Goal: Task Accomplishment & Management: Use online tool/utility

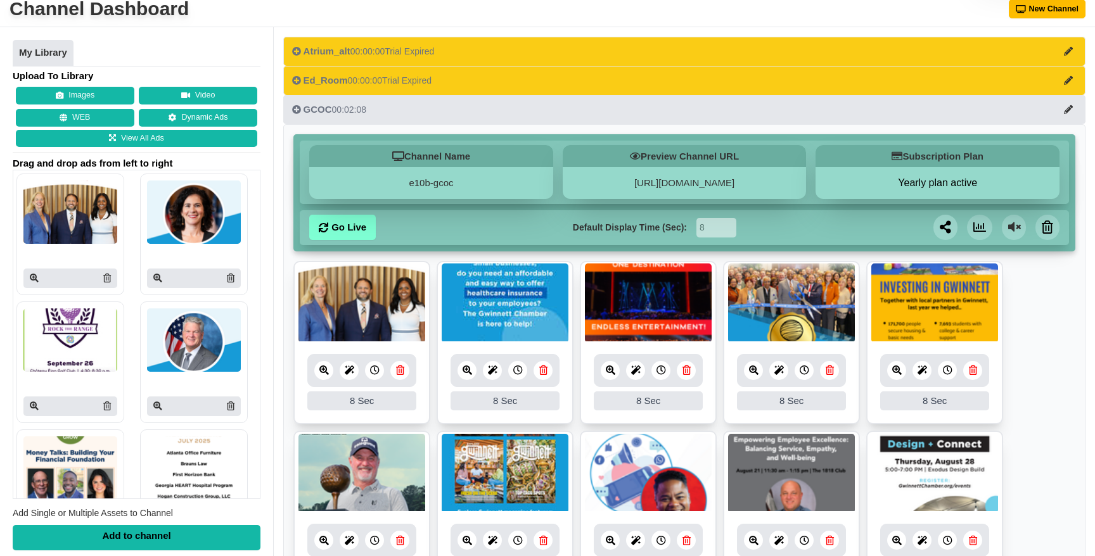
scroll to position [72, 0]
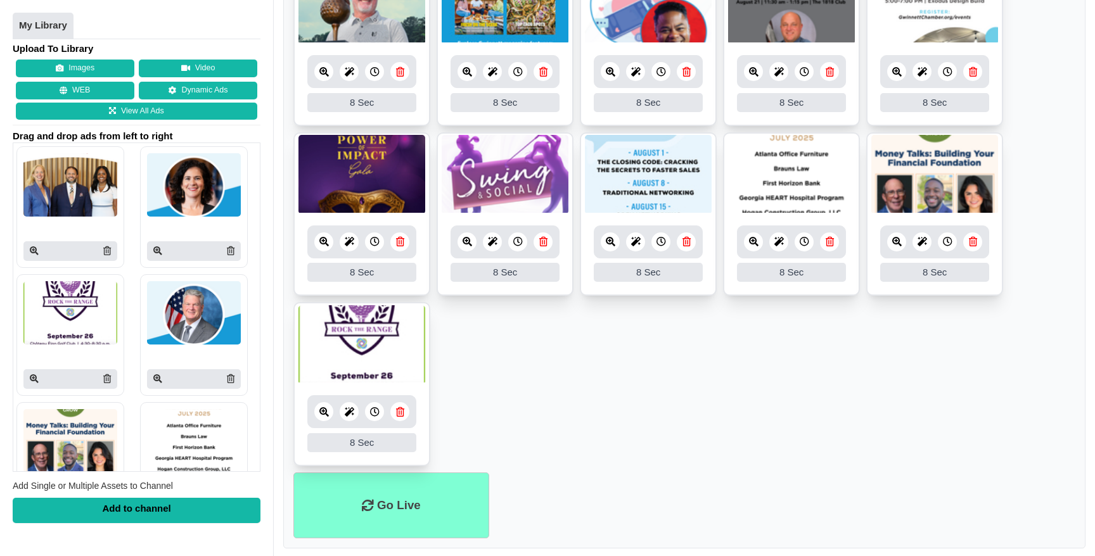
scroll to position [542, 0]
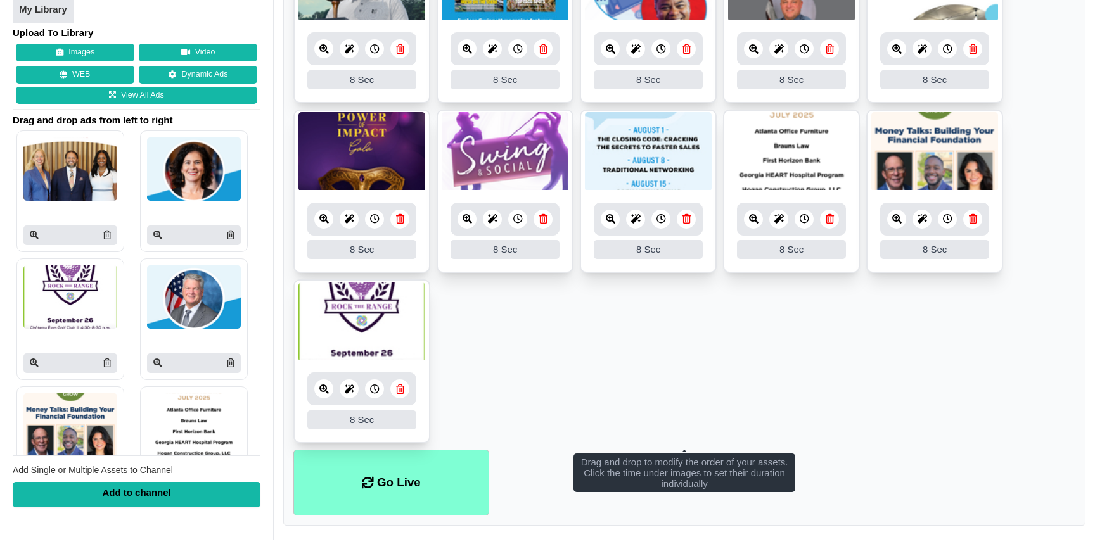
click at [715, 326] on ul "8 8 Sec Fade In Scale In Swirl In Slide In Slide Elliptic Roll In Swing In Save…" at bounding box center [684, 109] width 782 height 680
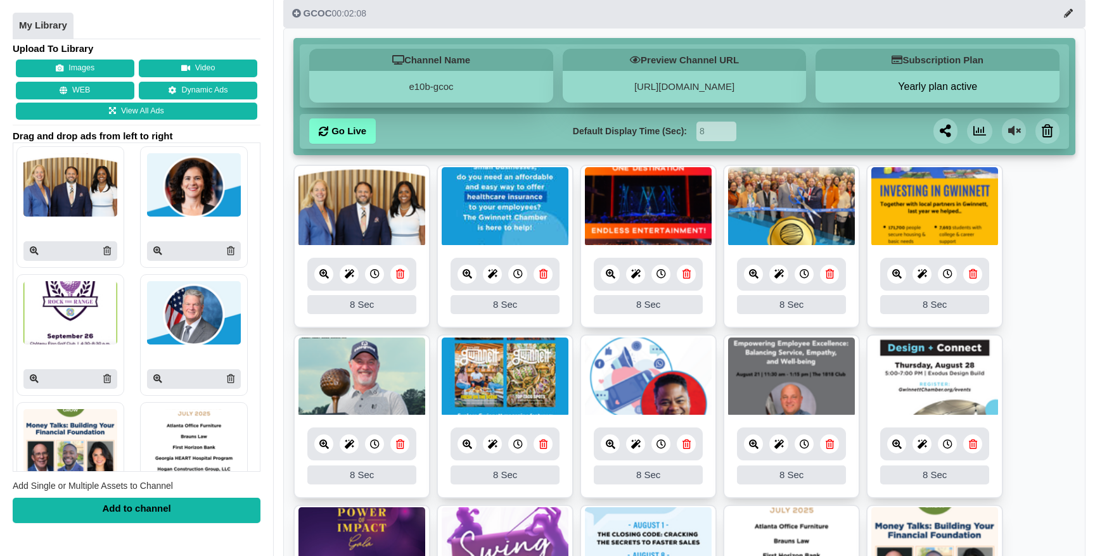
scroll to position [175, 0]
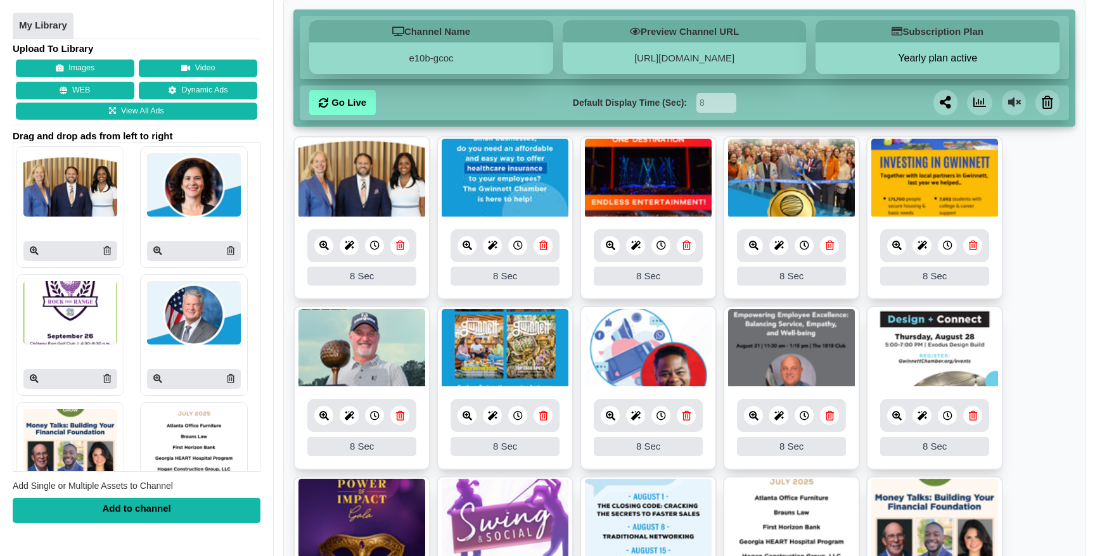
click at [400, 250] on link at bounding box center [399, 245] width 19 height 19
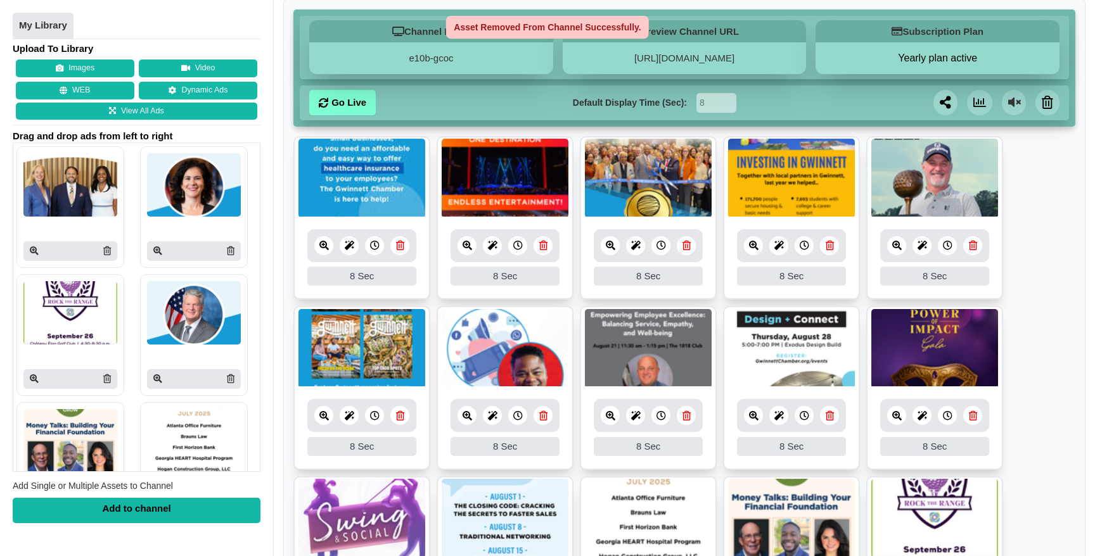
click at [400, 250] on link at bounding box center [399, 245] width 19 height 19
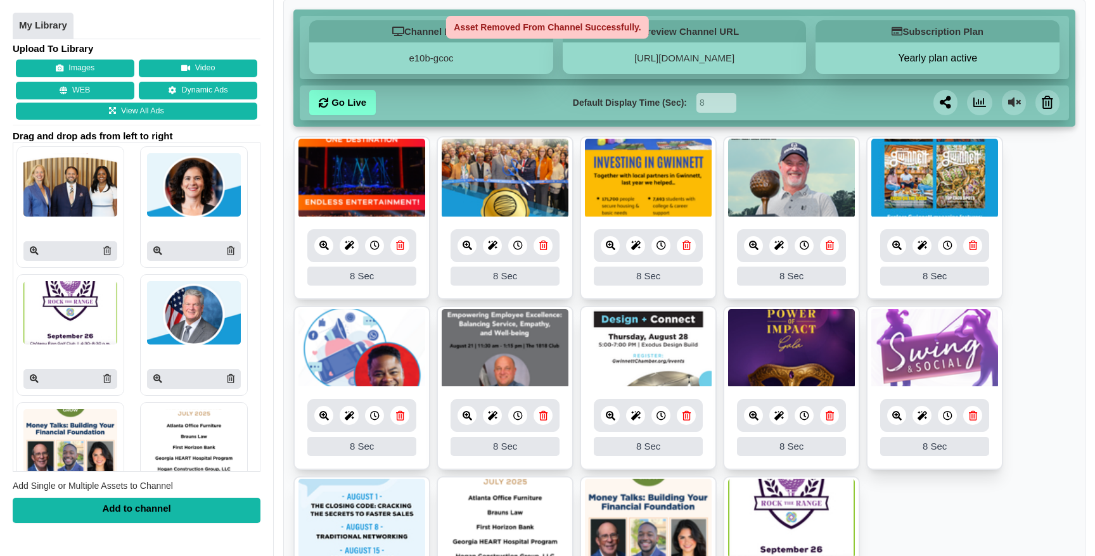
click at [400, 250] on link at bounding box center [399, 245] width 19 height 19
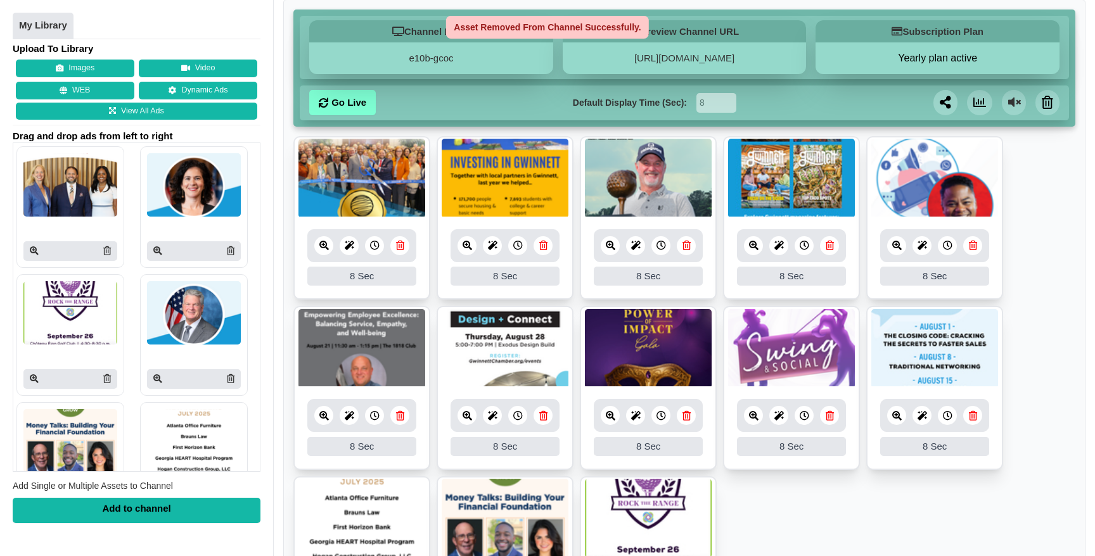
click at [400, 250] on link at bounding box center [399, 245] width 19 height 19
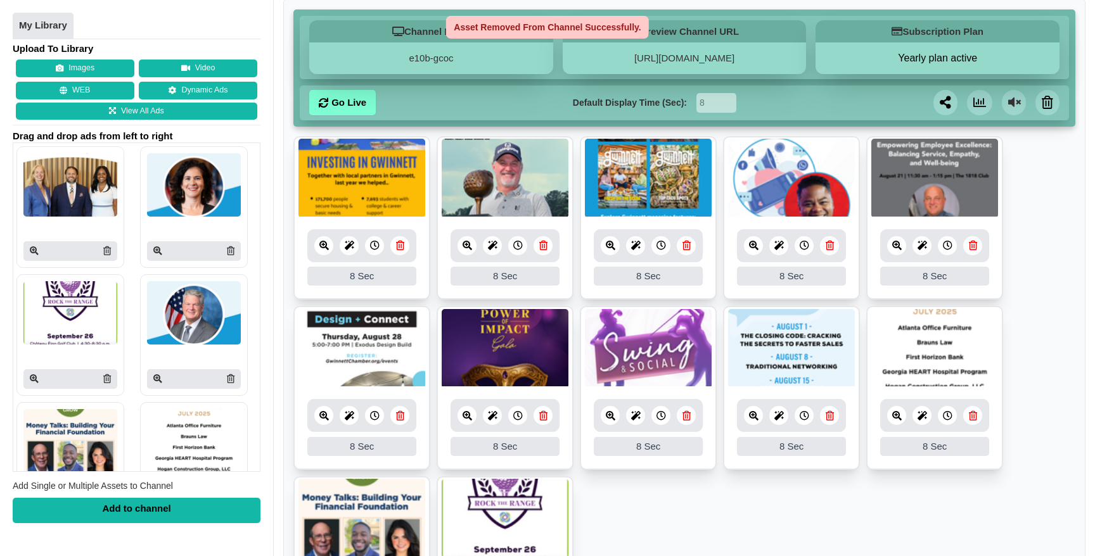
click at [400, 250] on link at bounding box center [399, 245] width 19 height 19
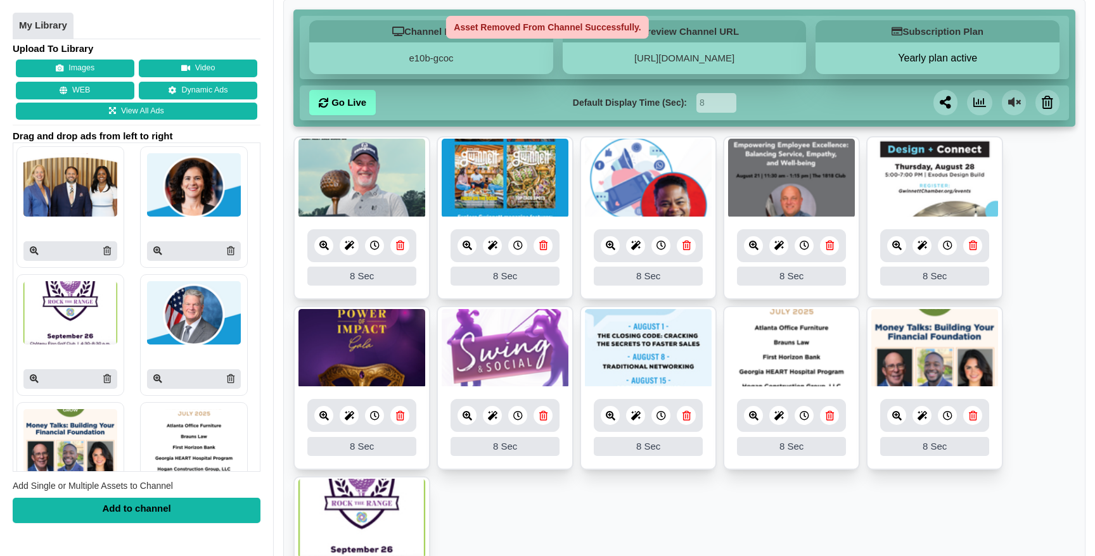
click at [400, 250] on link at bounding box center [399, 245] width 19 height 19
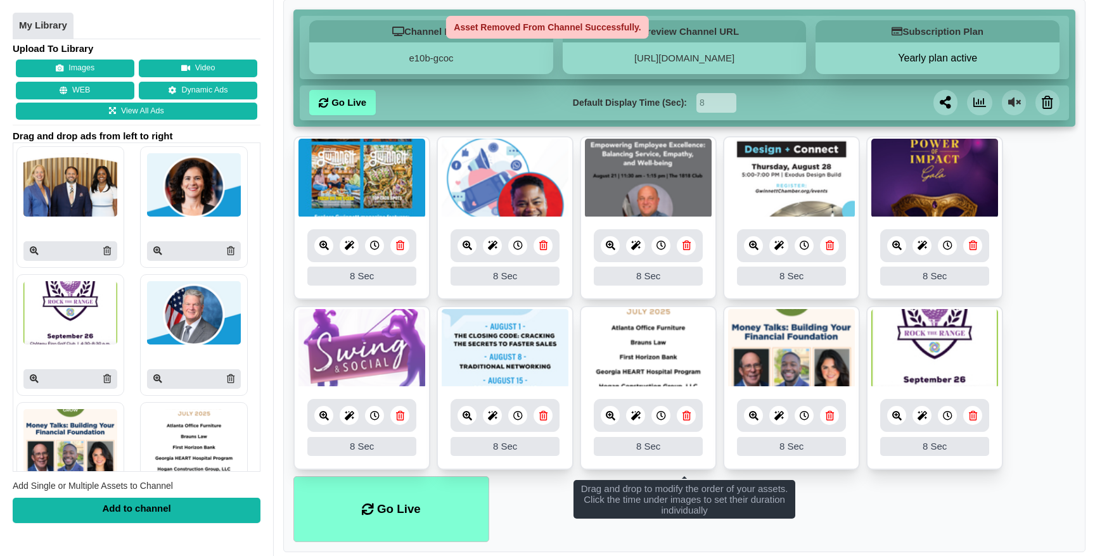
click at [400, 250] on link at bounding box center [399, 245] width 19 height 19
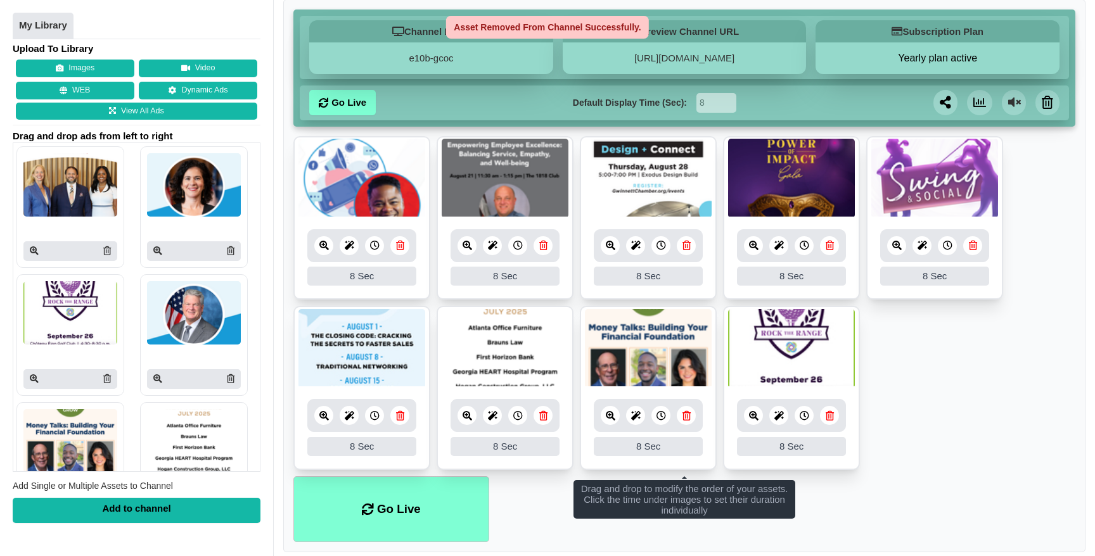
click at [400, 250] on link at bounding box center [399, 245] width 19 height 19
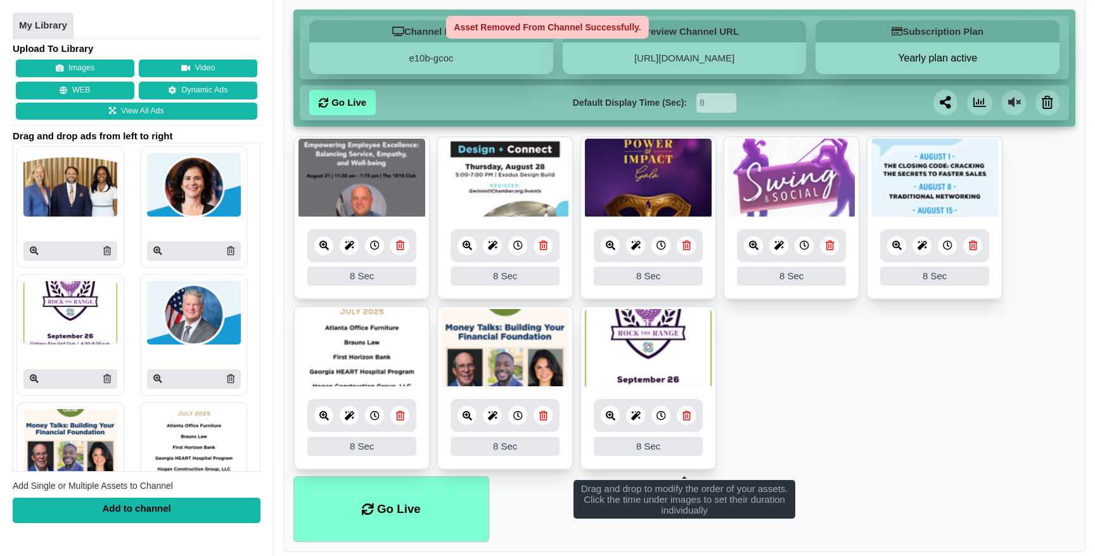
click at [400, 250] on link at bounding box center [399, 245] width 19 height 19
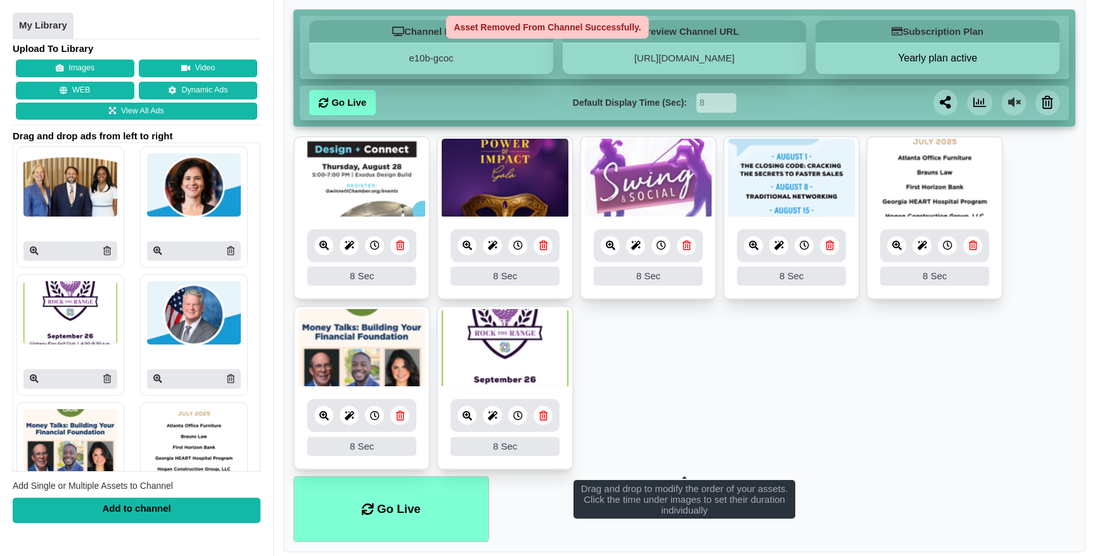
click at [400, 250] on link at bounding box center [399, 245] width 19 height 19
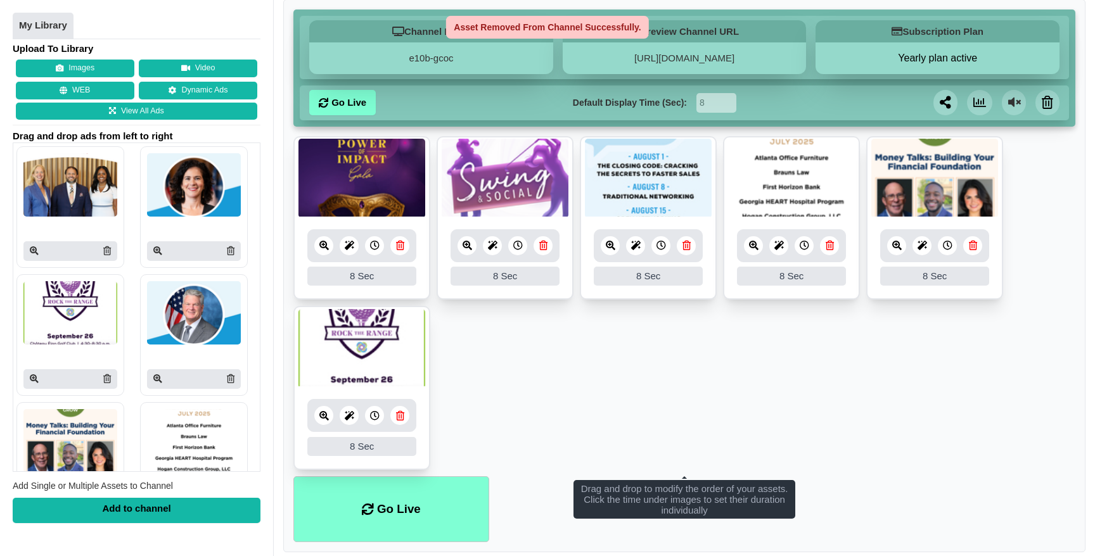
click at [400, 250] on link at bounding box center [399, 245] width 19 height 19
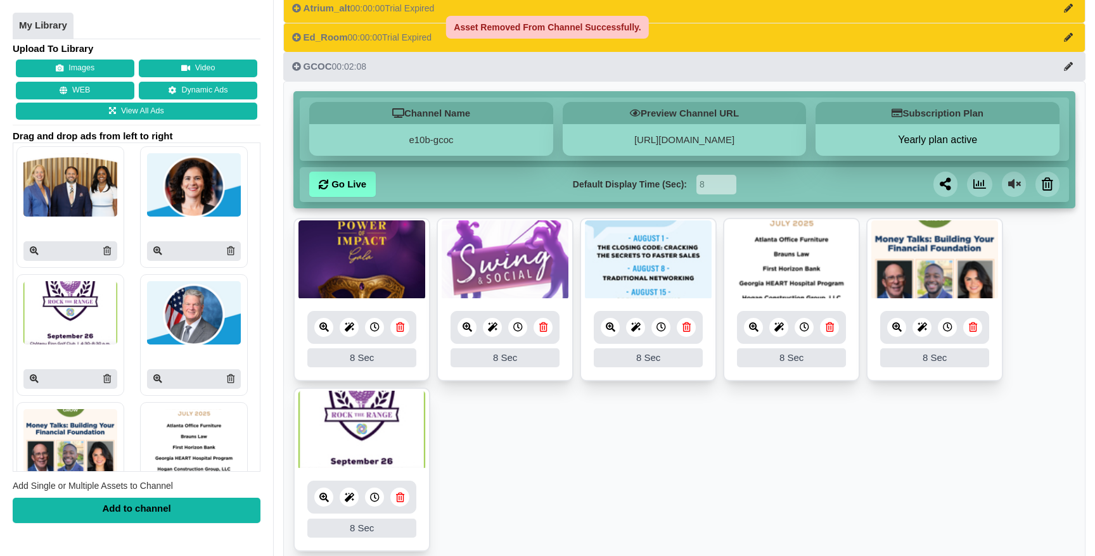
click at [442, 250] on img at bounding box center [505, 259] width 127 height 79
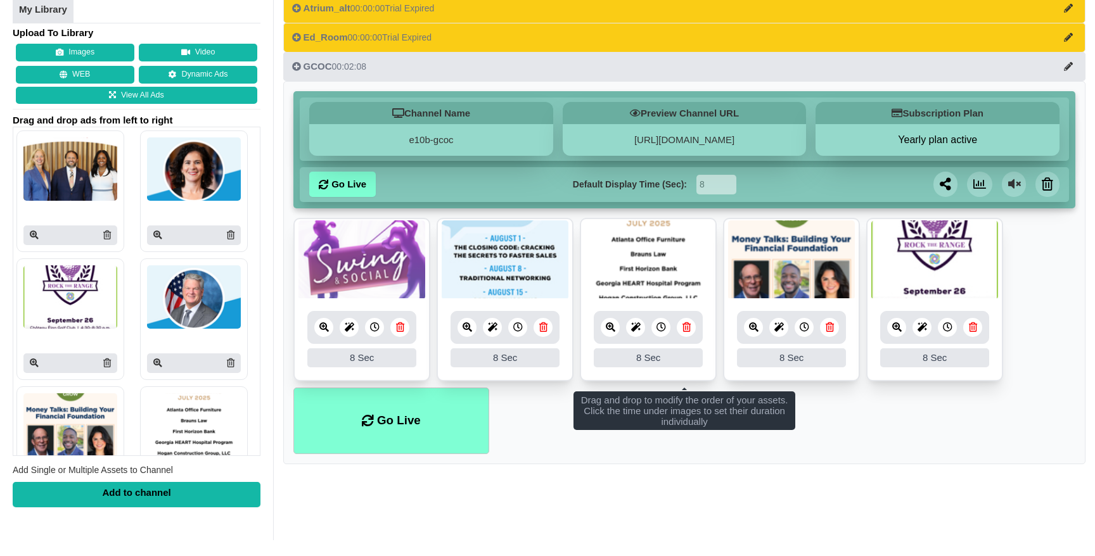
click at [404, 325] on icon at bounding box center [400, 327] width 8 height 10
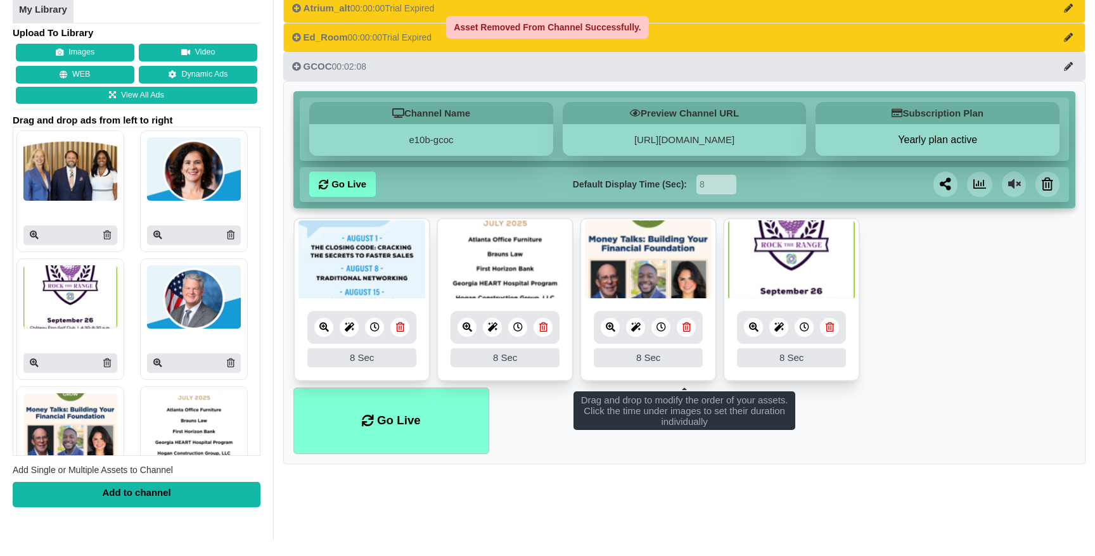
click at [404, 325] on icon at bounding box center [400, 327] width 8 height 10
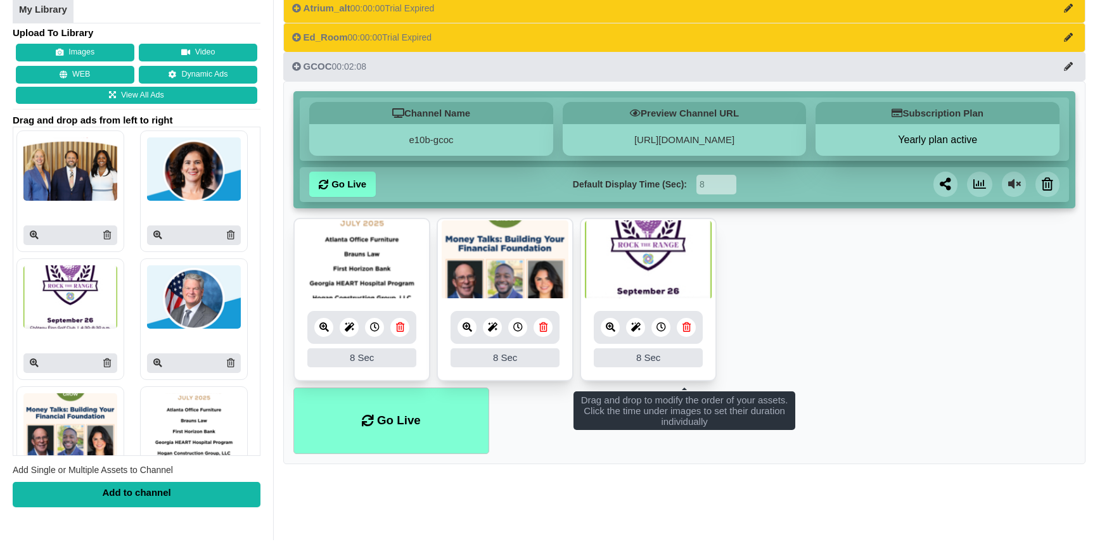
click at [404, 325] on icon at bounding box center [400, 327] width 8 height 10
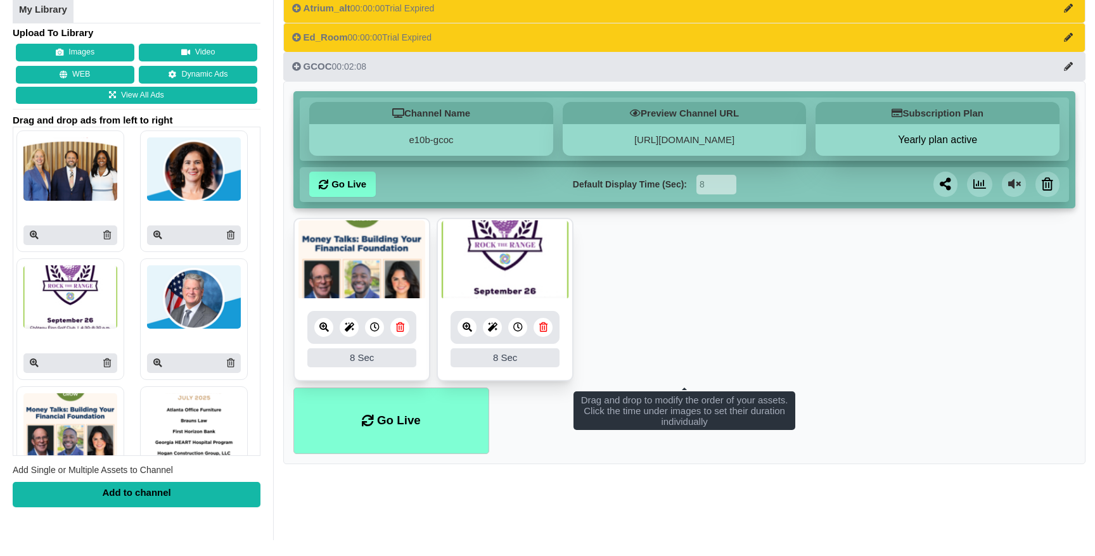
click at [404, 325] on icon at bounding box center [400, 327] width 8 height 10
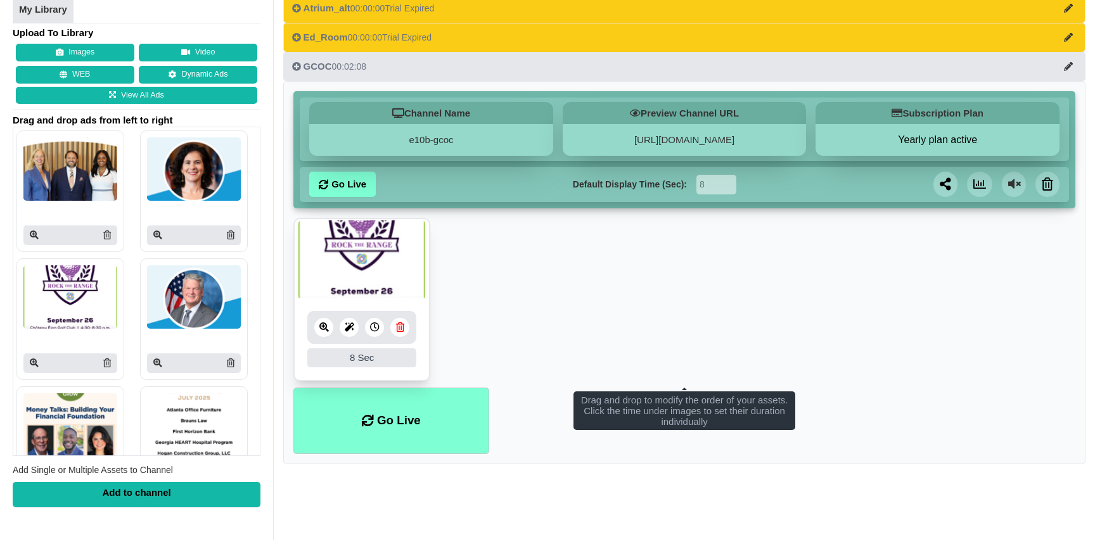
click at [404, 325] on icon at bounding box center [400, 327] width 8 height 10
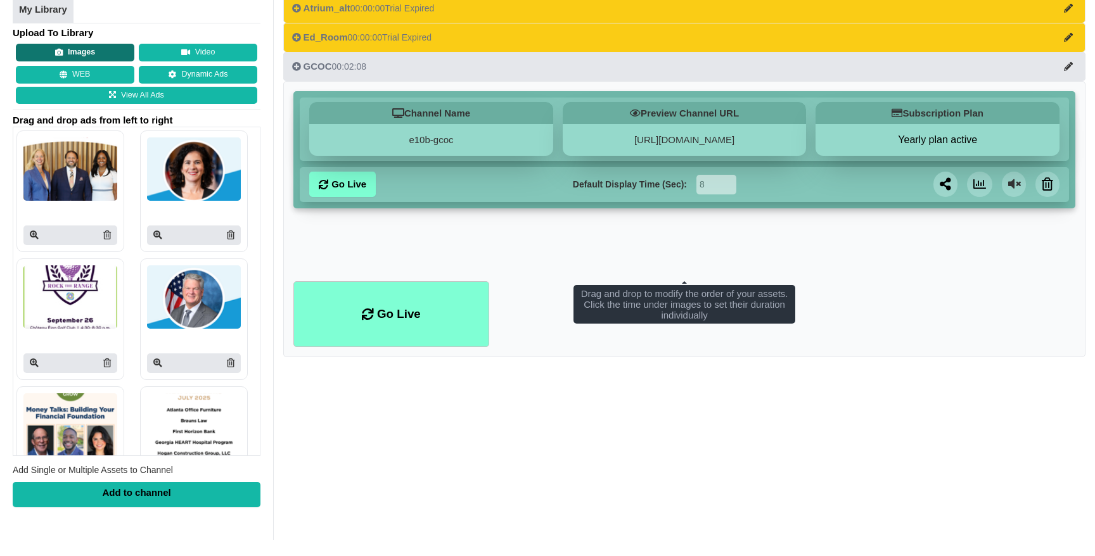
click at [82, 54] on button "Images" at bounding box center [75, 53] width 118 height 18
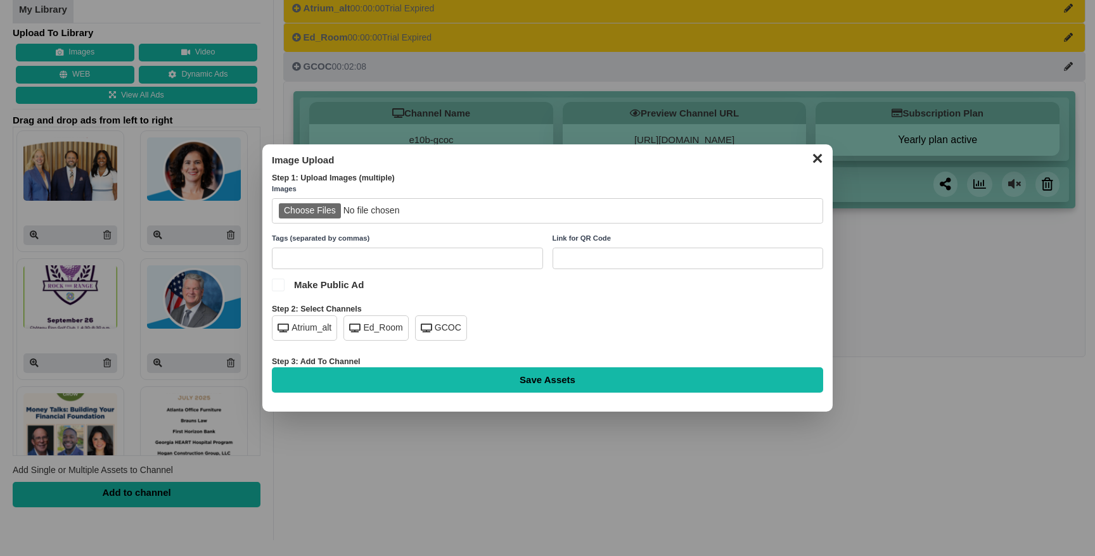
click at [328, 217] on input "file" at bounding box center [547, 211] width 551 height 26
type input "C:\fakepath\Morgan Corp Banquet.png"
click at [460, 331] on div "GCOC" at bounding box center [441, 327] width 52 height 25
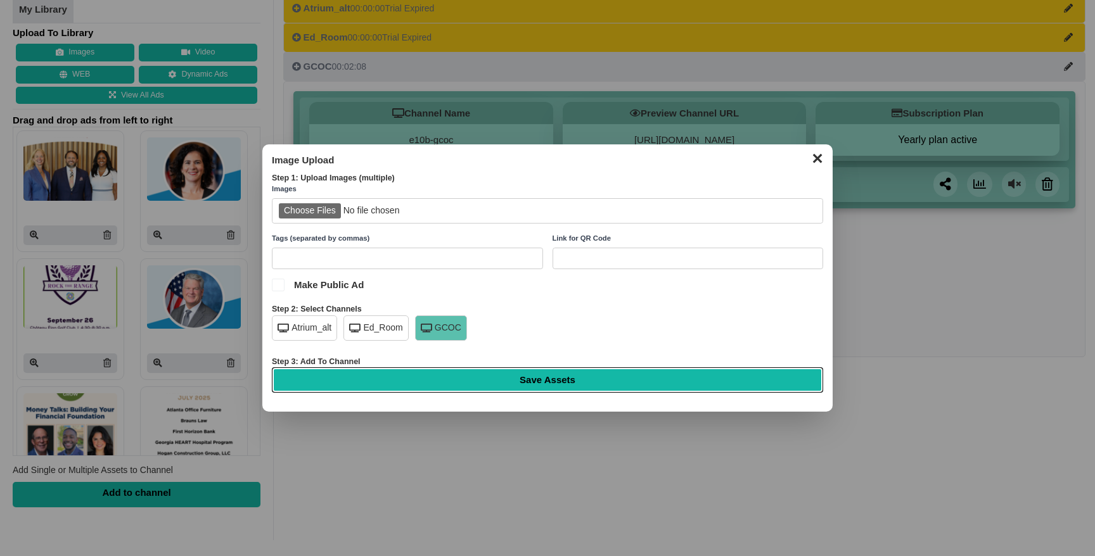
click at [618, 376] on input "Save Assets" at bounding box center [547, 379] width 551 height 25
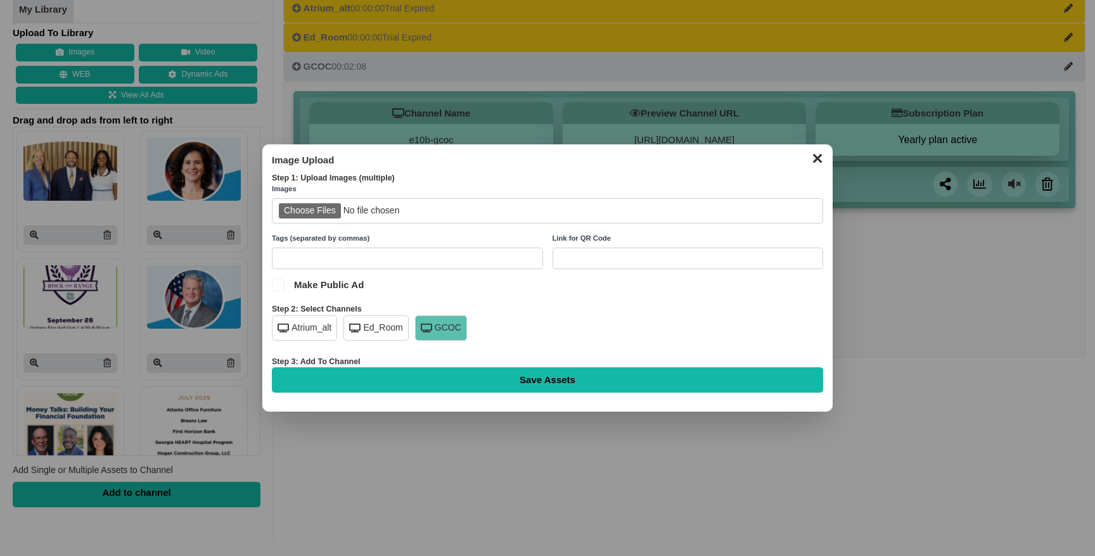
type input "Saving..."
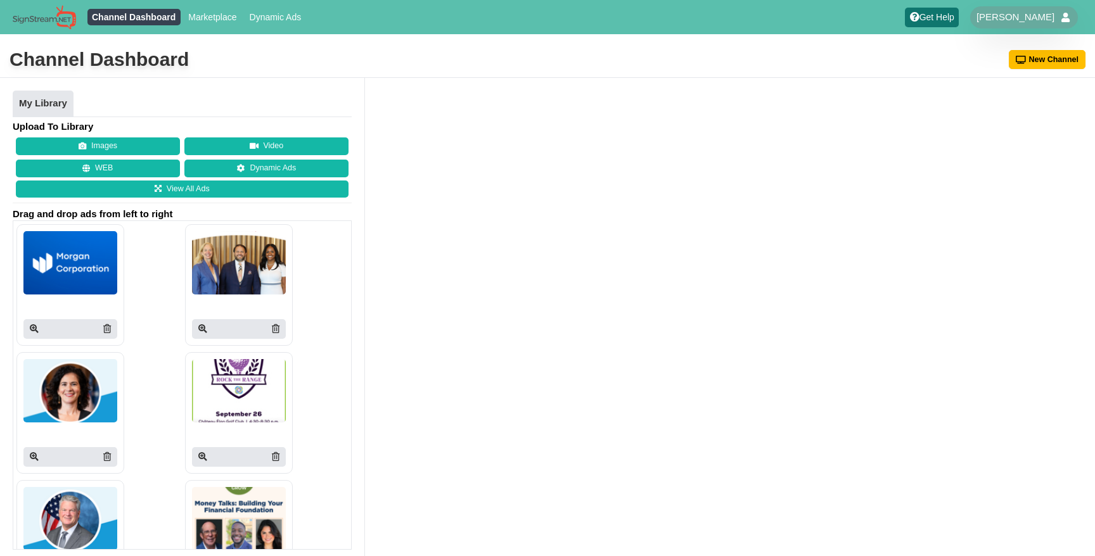
scroll to position [94, 0]
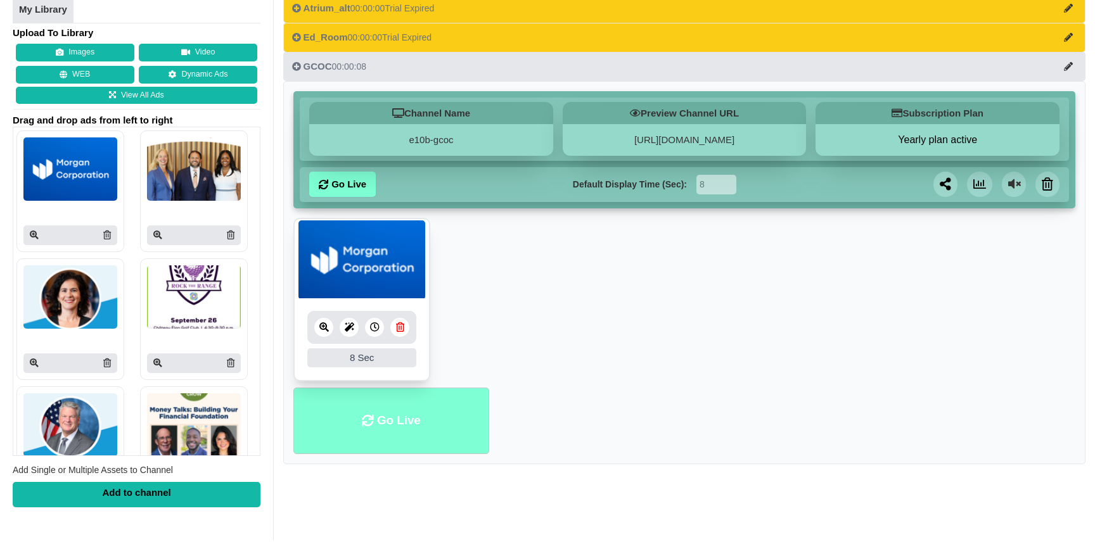
click at [398, 425] on li "Go Live" at bounding box center [390, 421] width 195 height 67
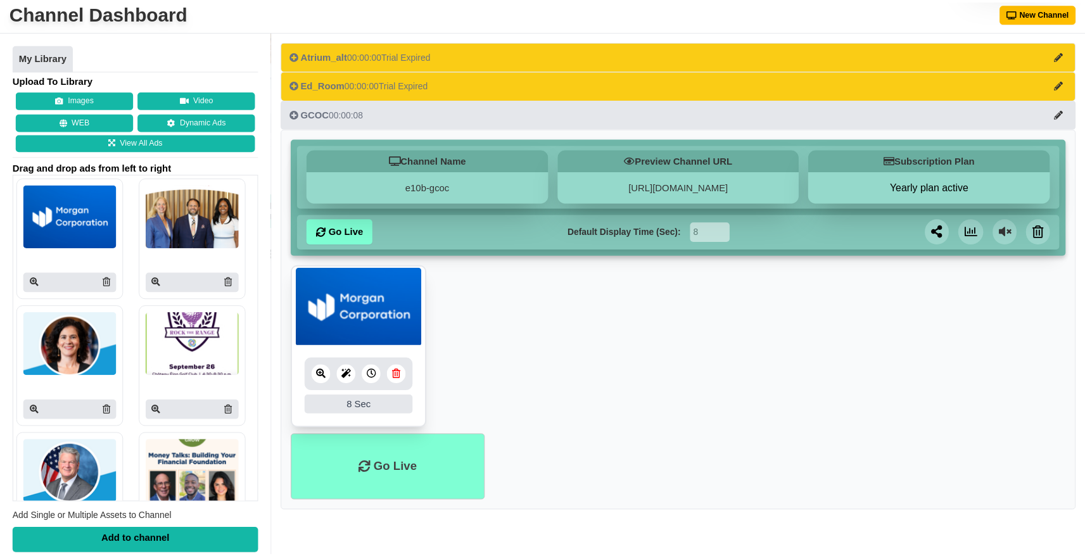
scroll to position [49, 0]
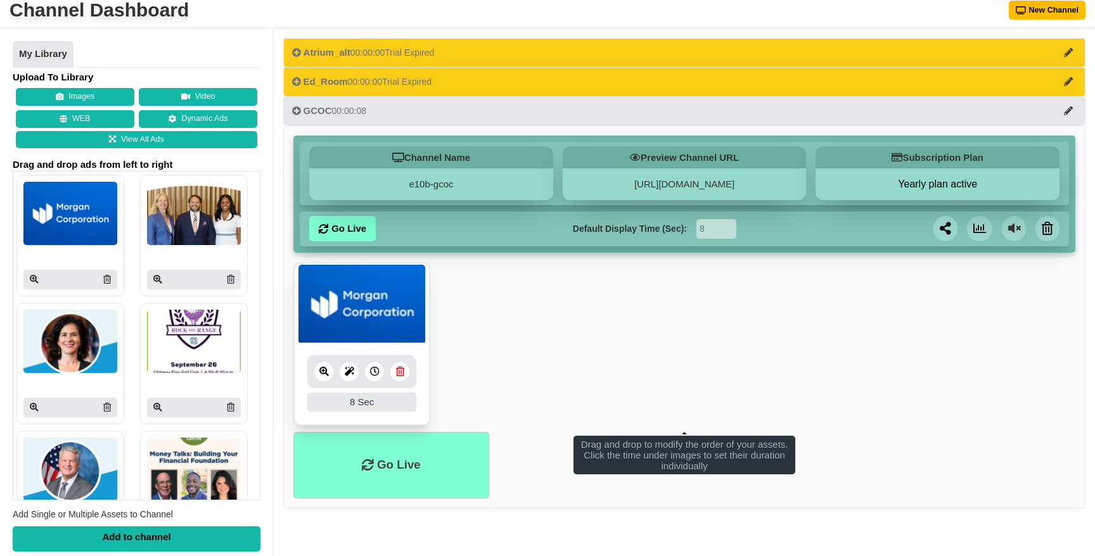
click at [322, 370] on icon at bounding box center [324, 372] width 10 height 10
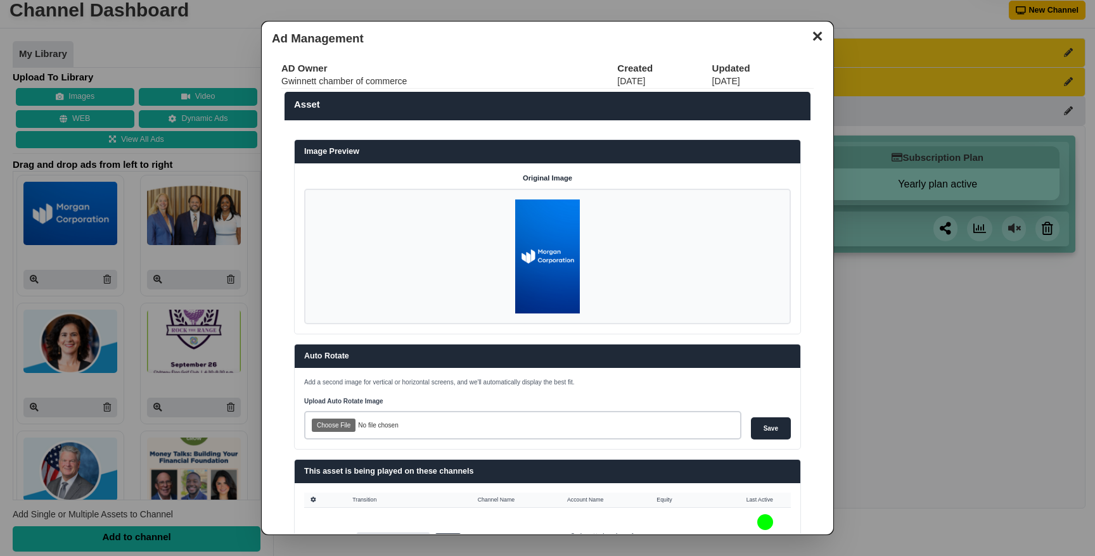
click at [819, 39] on button "✕" at bounding box center [817, 34] width 25 height 19
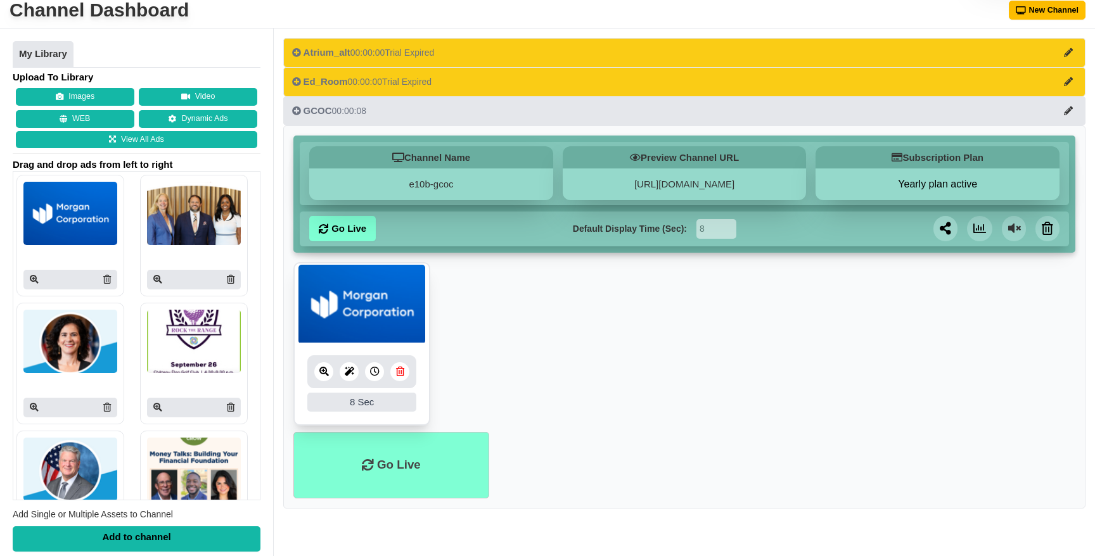
click at [699, 458] on ul "Go Live" at bounding box center [684, 465] width 782 height 67
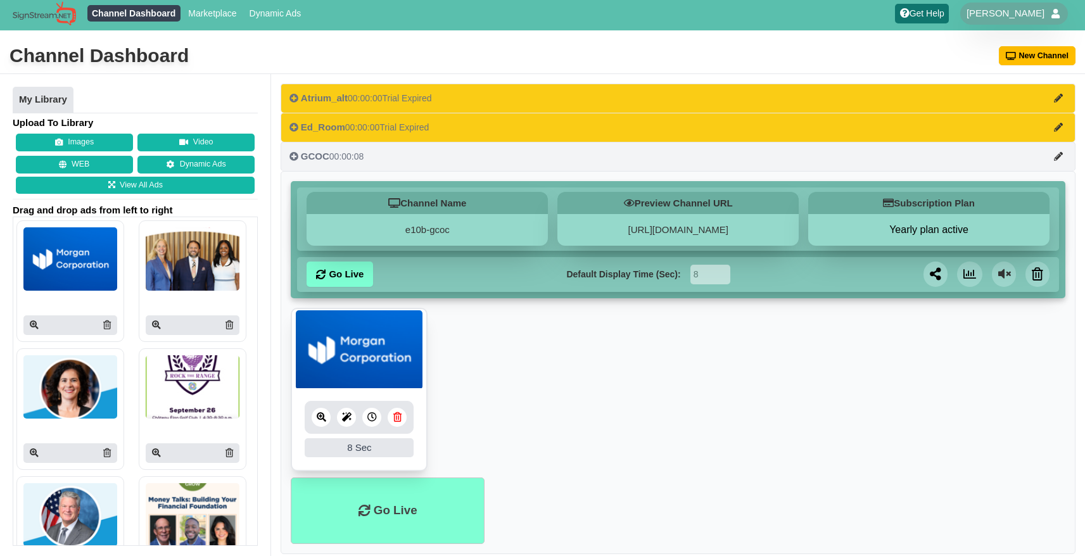
scroll to position [0, 0]
